Goal: Check status

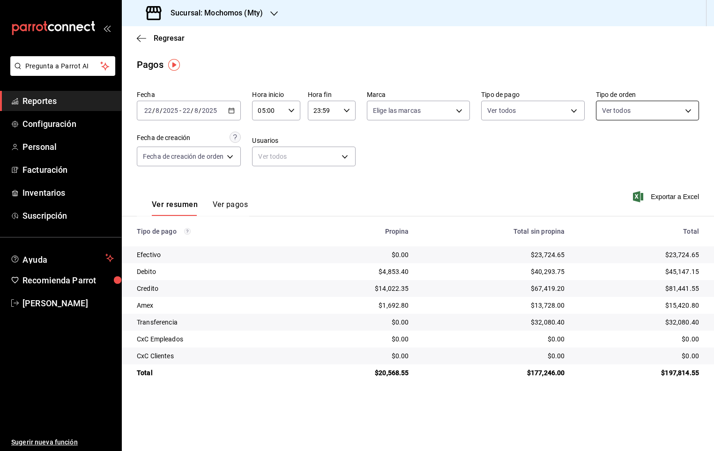
click at [665, 107] on body "Pregunta a Parrot AI Reportes Configuración Personal Facturación Inventarios Su…" at bounding box center [357, 225] width 714 height 451
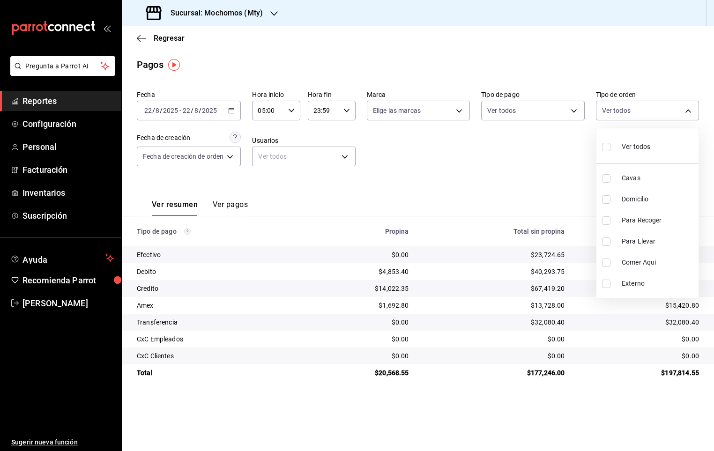
click at [513, 139] on div at bounding box center [357, 225] width 714 height 451
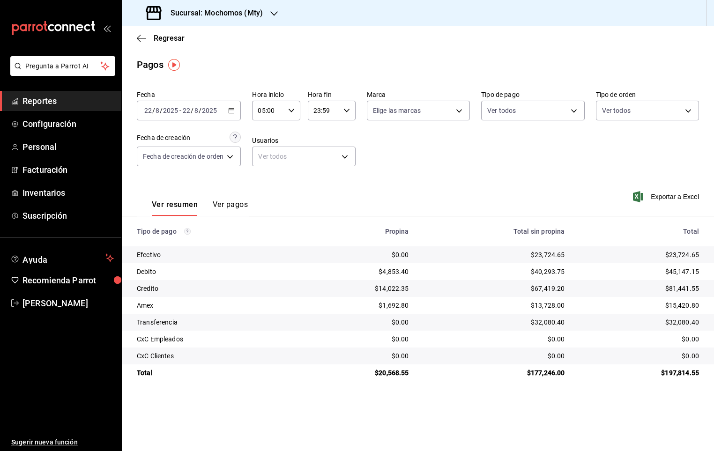
click at [291, 112] on icon "button" at bounding box center [291, 110] width 7 height 7
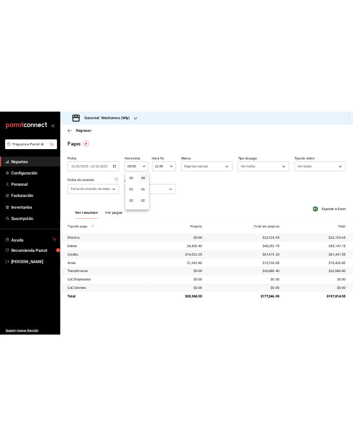
scroll to position [110, 0]
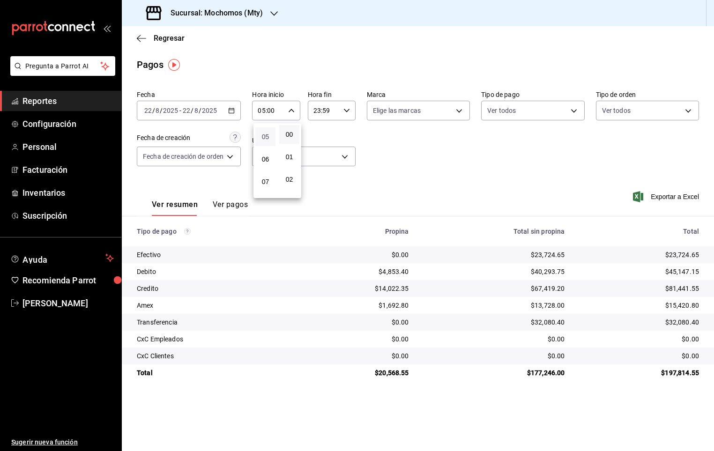
click at [263, 136] on span "05" at bounding box center [265, 136] width 9 height 7
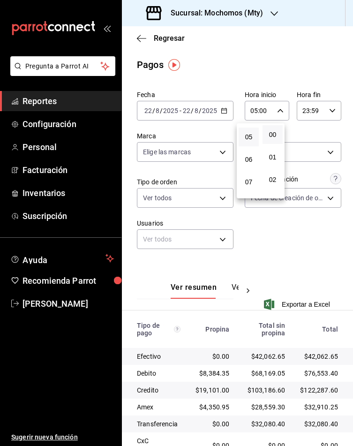
click at [272, 233] on div at bounding box center [176, 223] width 353 height 446
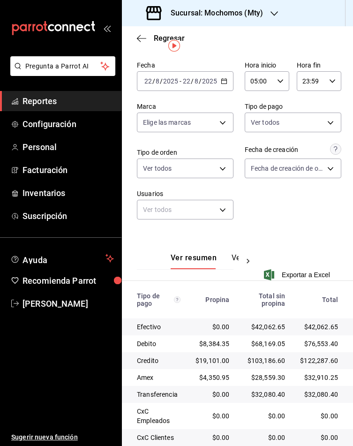
scroll to position [30, 0]
click at [308, 336] on td "$76,553.40" at bounding box center [322, 343] width 60 height 17
click at [244, 330] on div "$42,062.65" at bounding box center [264, 325] width 41 height 9
click at [246, 330] on div "$42,062.65" at bounding box center [264, 325] width 41 height 9
click at [274, 89] on div "05:00 Hora inicio" at bounding box center [267, 81] width 45 height 20
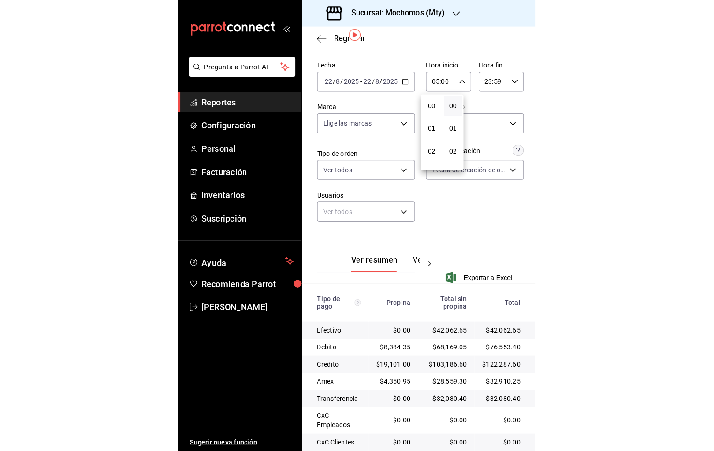
scroll to position [110, 0]
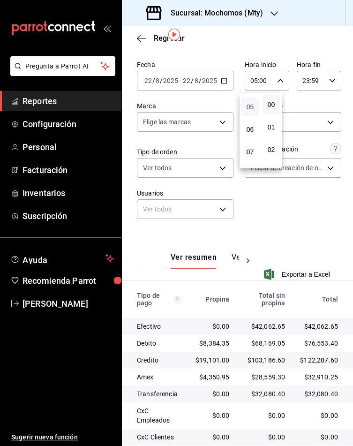
click at [249, 103] on span "05" at bounding box center [250, 106] width 6 height 7
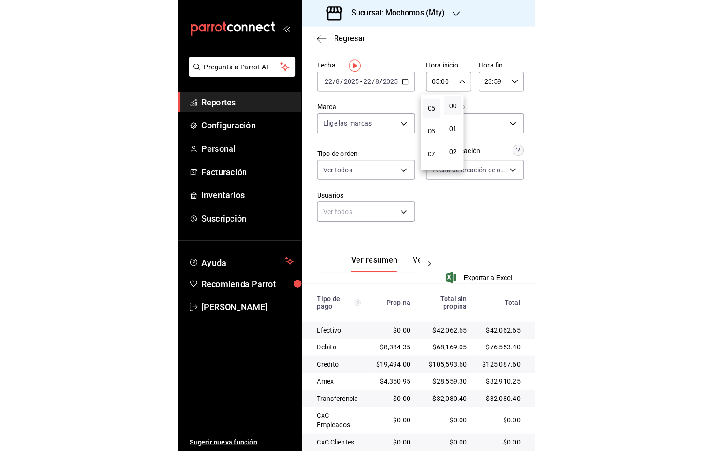
scroll to position [0, 0]
